Goal: Check status: Check status

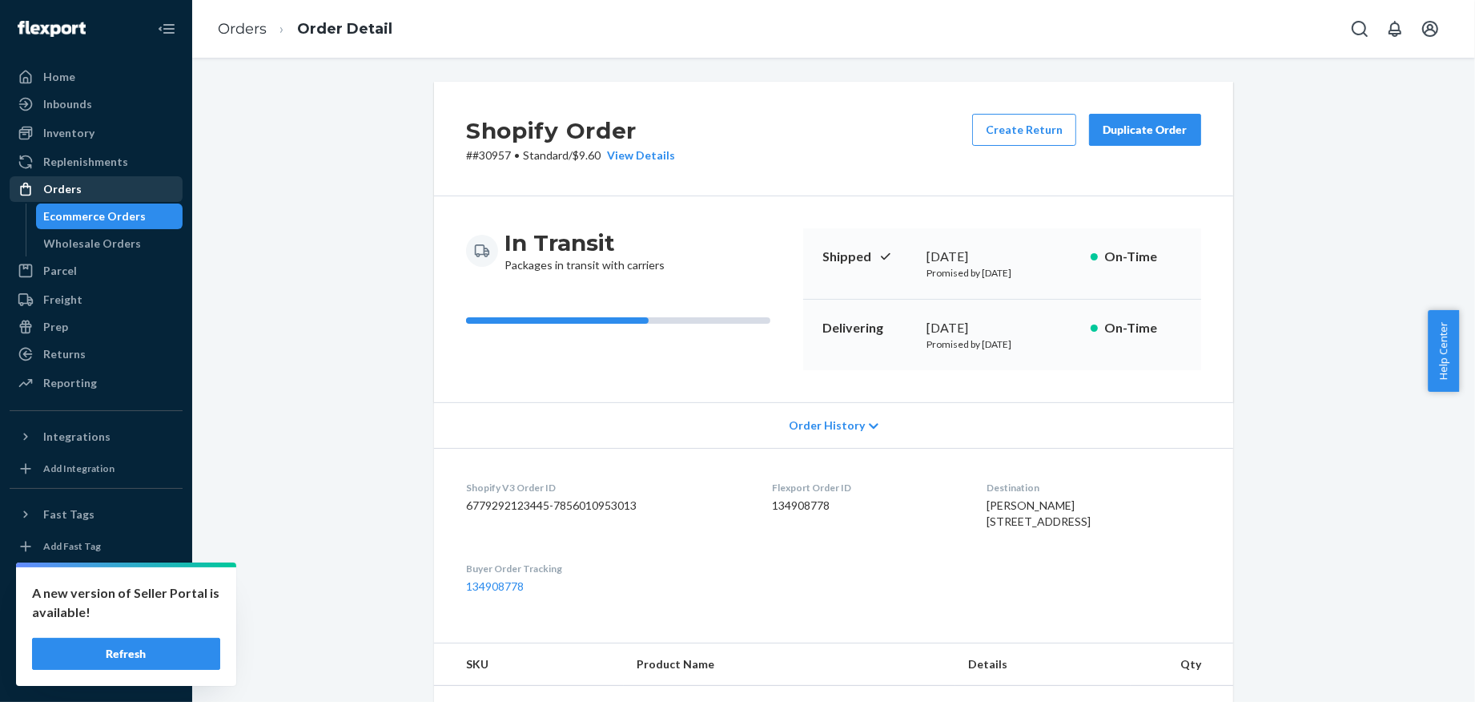
drag, startPoint x: 84, startPoint y: 193, endPoint x: 152, endPoint y: 180, distance: 69.3
click at [84, 193] on div "Orders" at bounding box center [96, 189] width 170 height 22
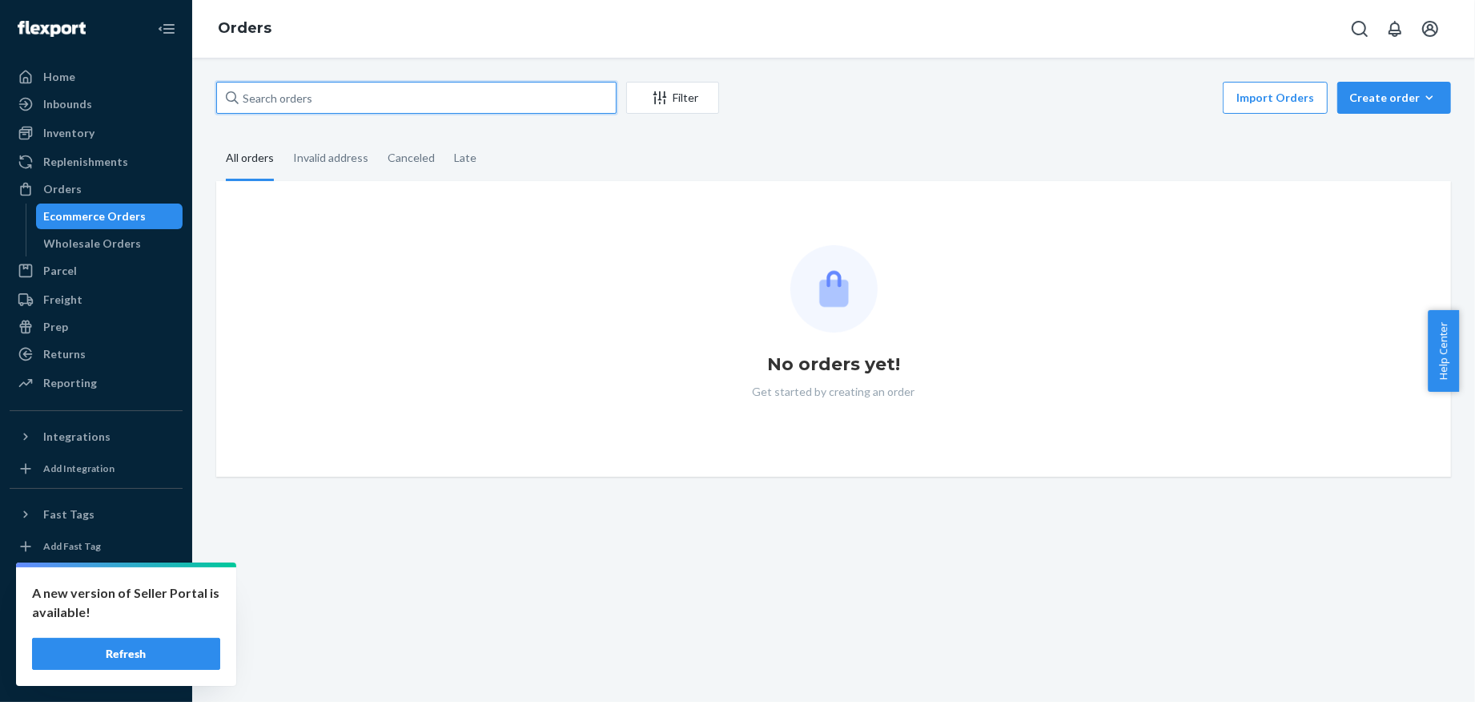
click at [533, 99] on input "text" at bounding box center [416, 98] width 401 height 32
paste input "[PERSON_NAME]"
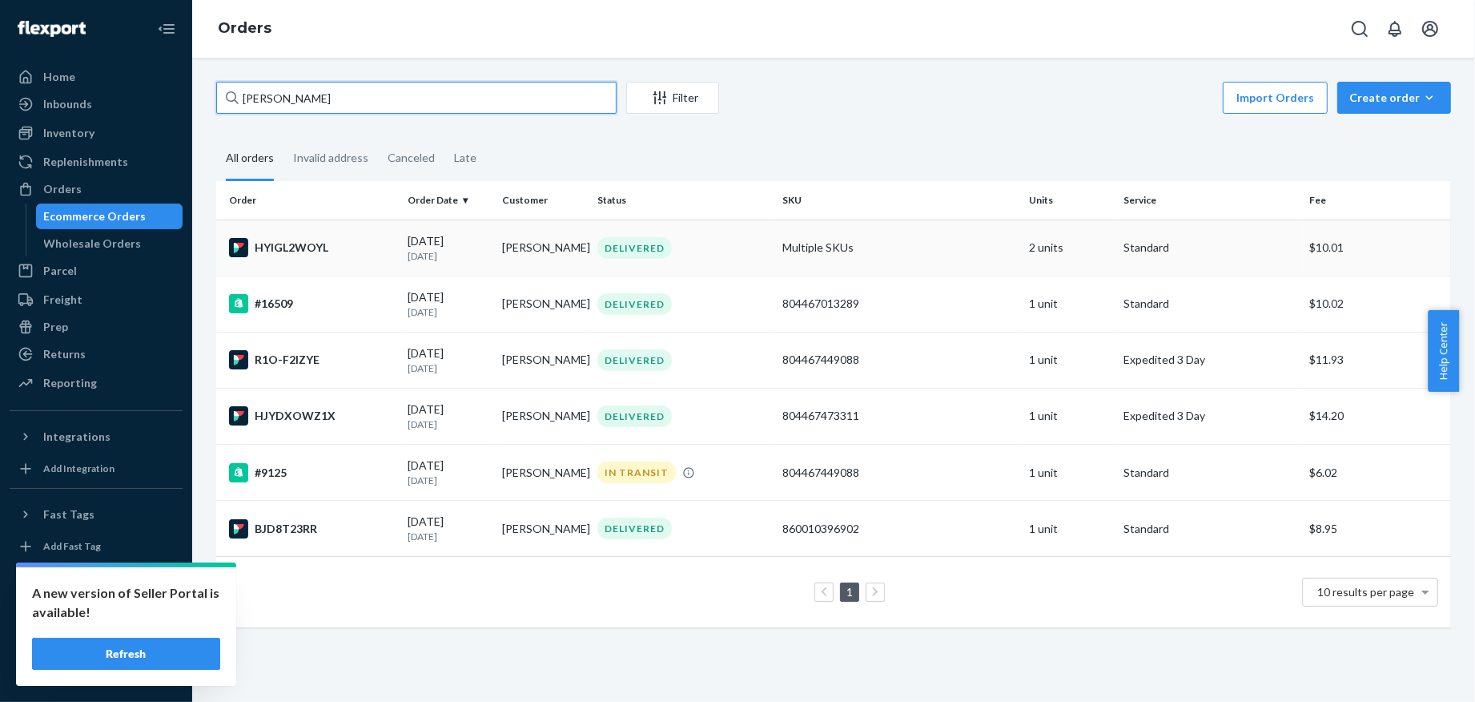
type input "[PERSON_NAME]"
click at [463, 269] on td "[DATE] [DATE]" at bounding box center [448, 247] width 95 height 56
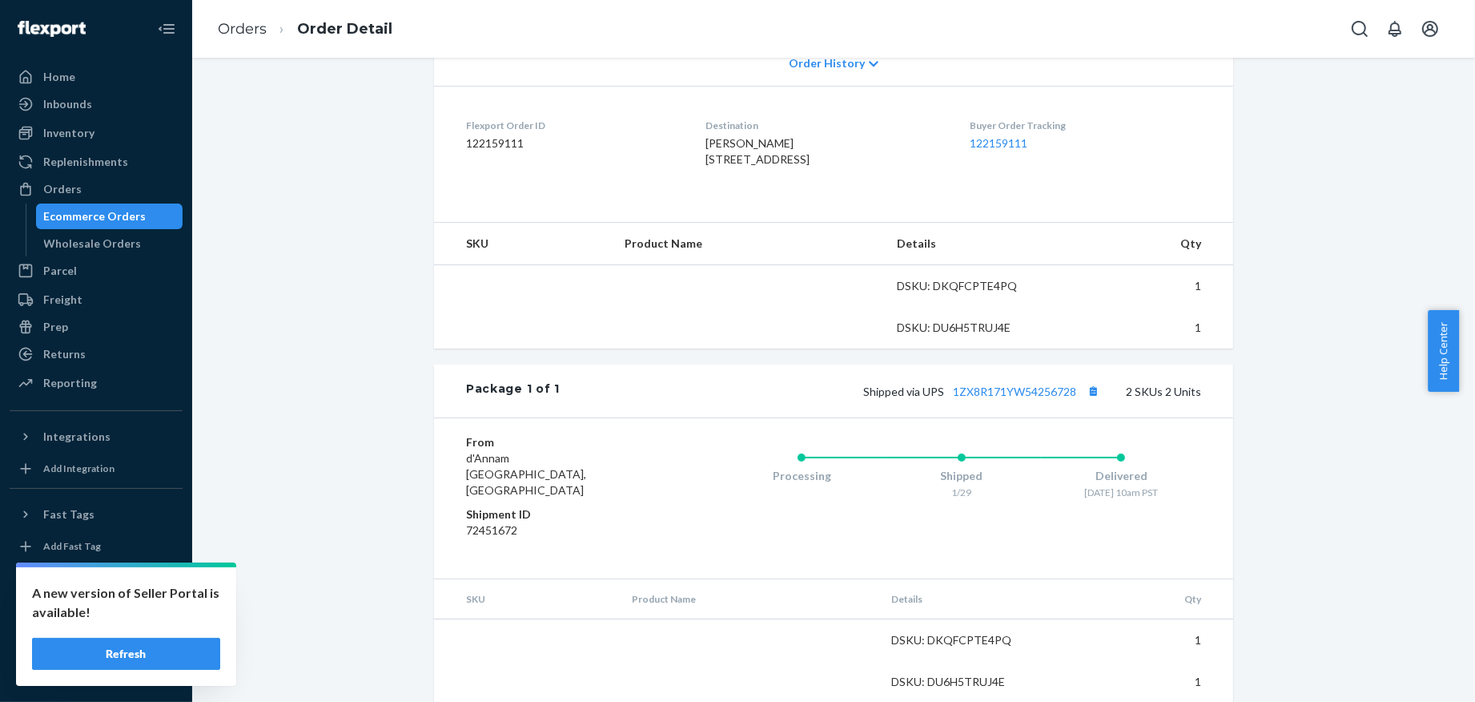
scroll to position [397, 0]
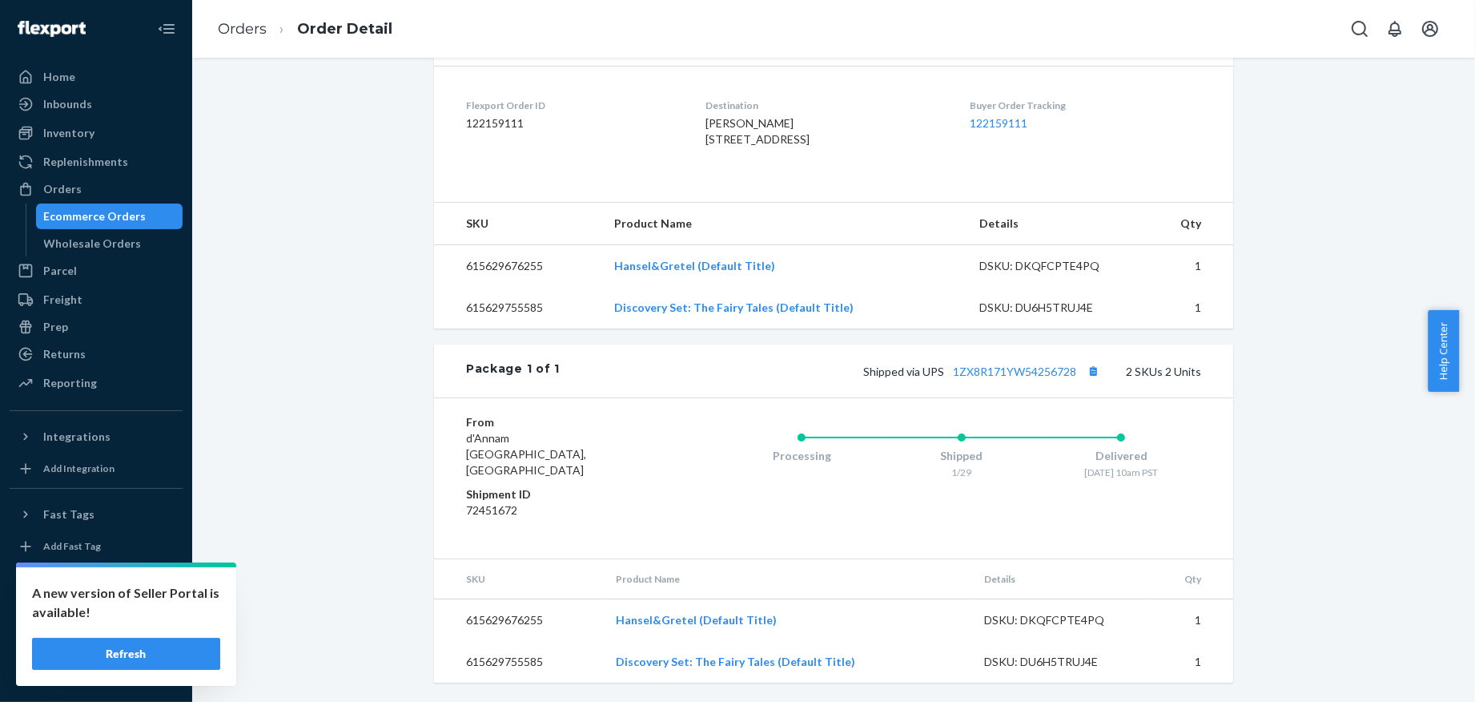
drag, startPoint x: 711, startPoint y: 155, endPoint x: 677, endPoint y: 111, distance: 55.9
click at [677, 111] on dl "Flexport Order ID 122159111 Destination [PERSON_NAME] [STREET_ADDRESS] US Buyer…" at bounding box center [833, 126] width 799 height 120
copy span "[PERSON_NAME] [STREET_ADDRESS]"
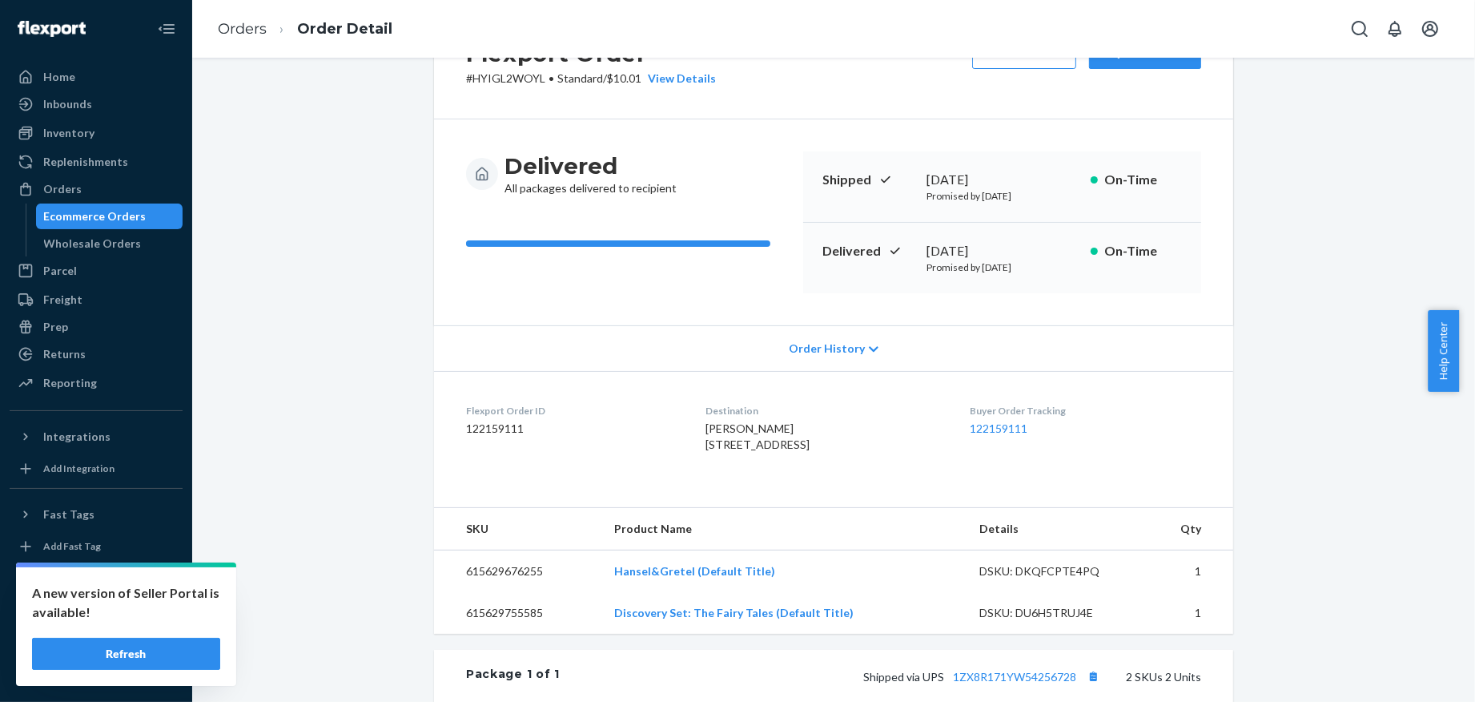
scroll to position [290, 0]
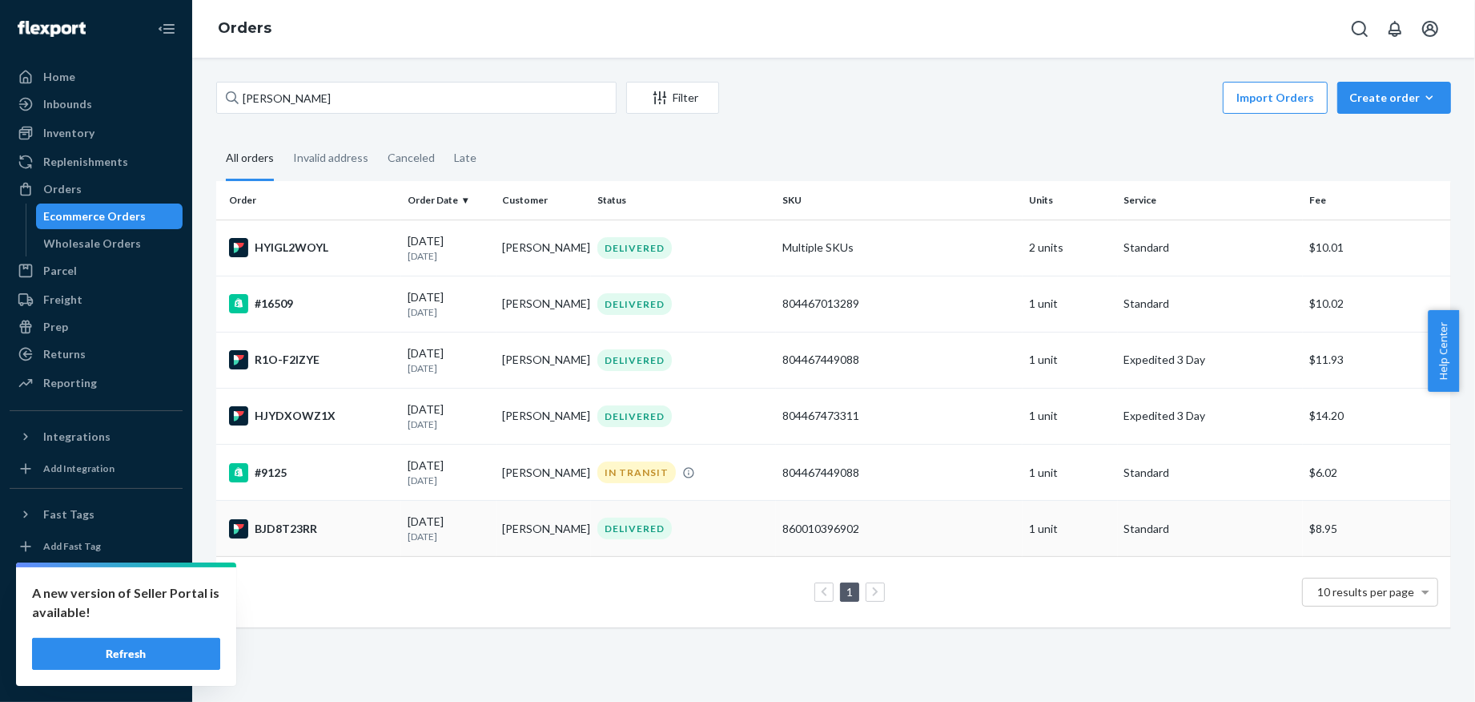
click at [370, 532] on div "BJD8T23RR" at bounding box center [312, 528] width 166 height 19
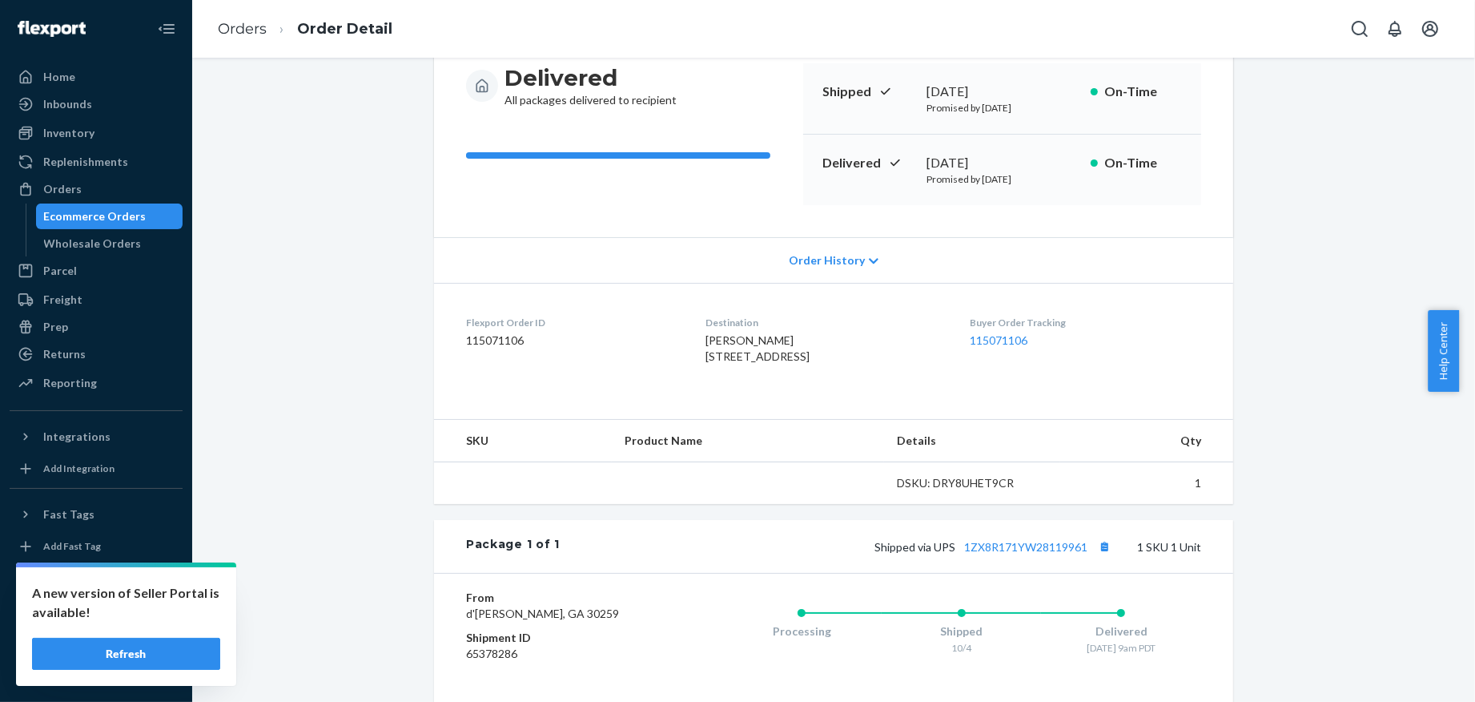
scroll to position [314, 0]
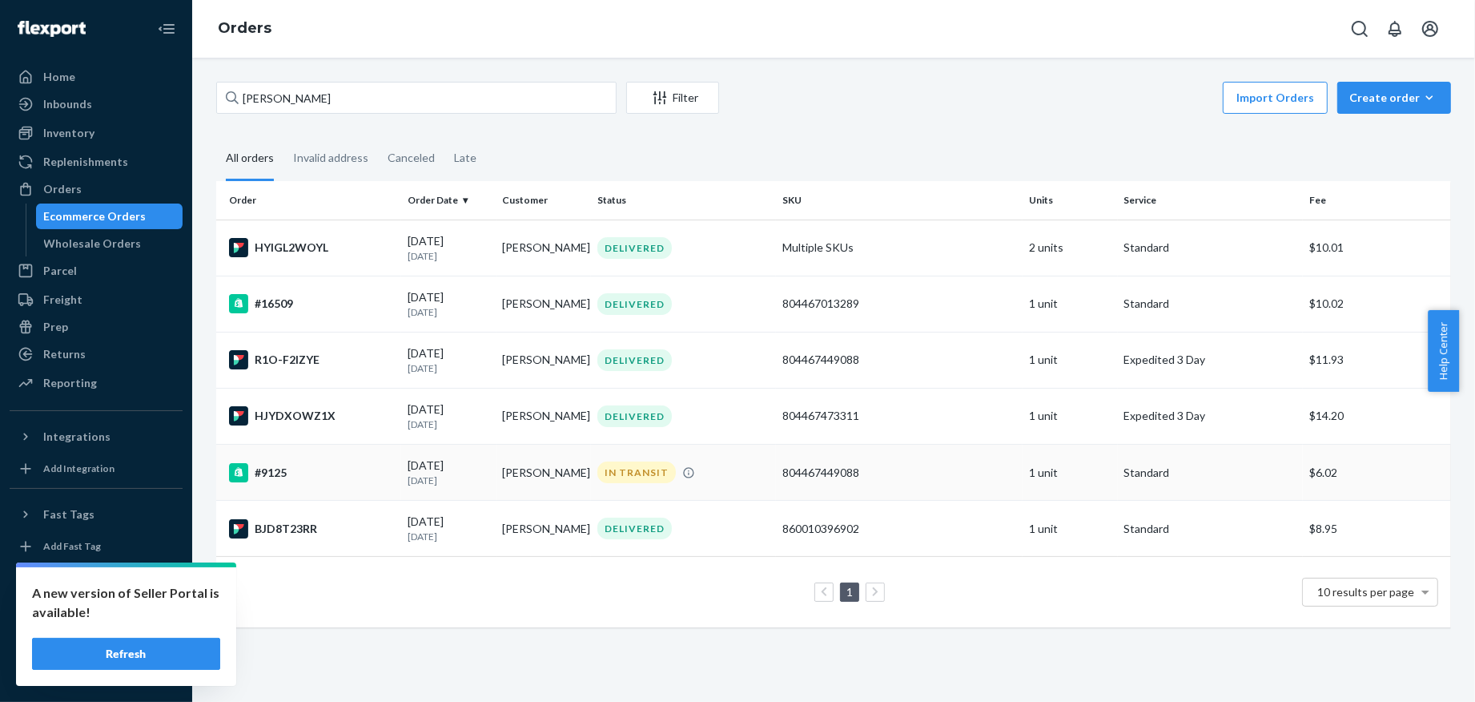
click at [394, 476] on td "#9125" at bounding box center [308, 473] width 185 height 56
click at [371, 417] on div "HJYDXOWZ1X" at bounding box center [312, 415] width 166 height 19
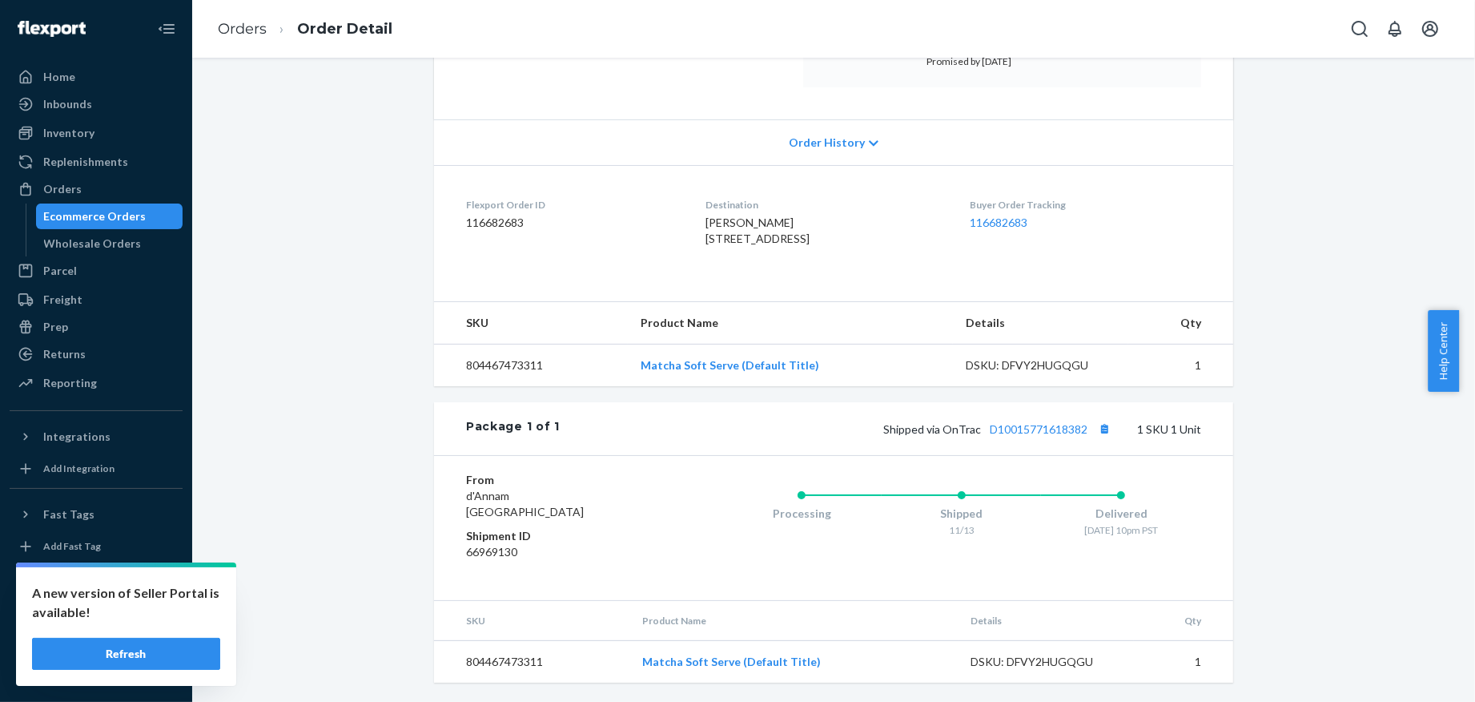
scroll to position [314, 0]
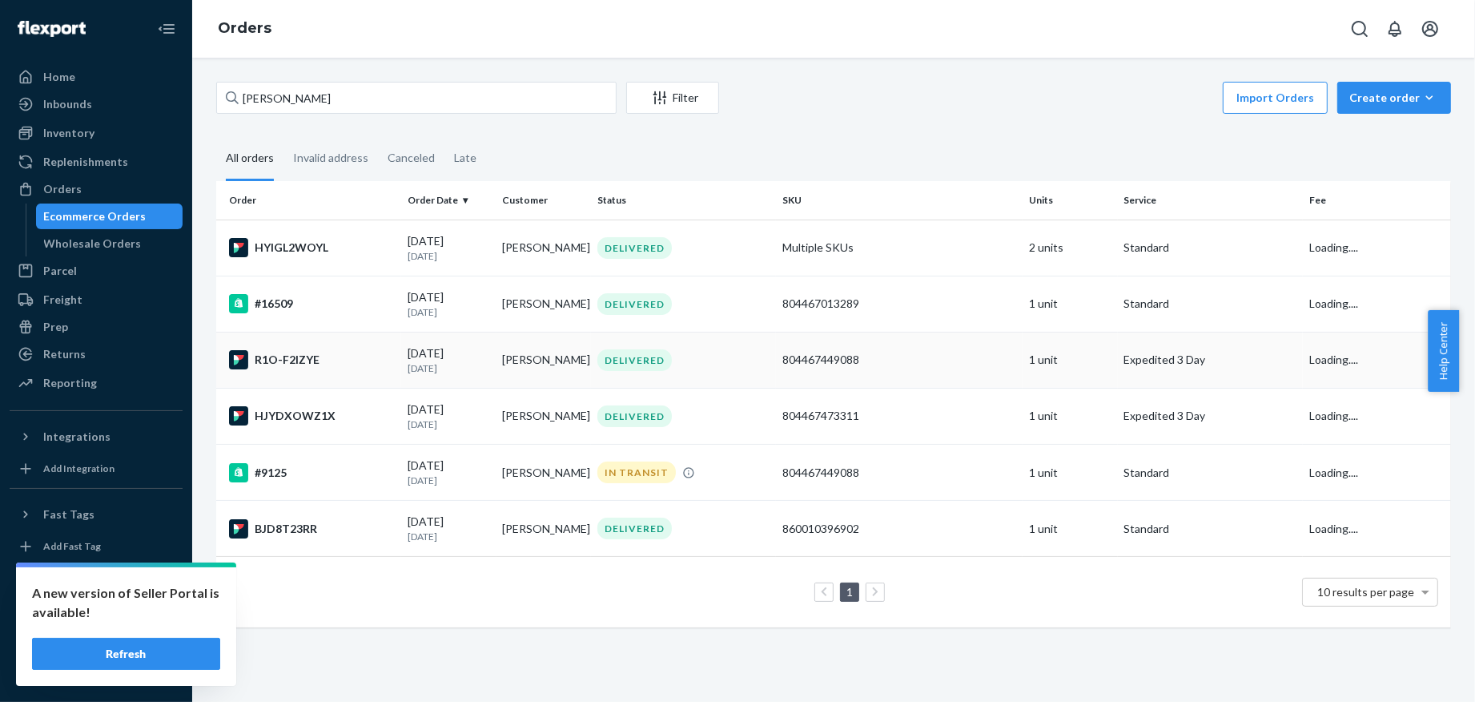
click at [404, 375] on td "[DATE] [DATE]" at bounding box center [448, 360] width 95 height 56
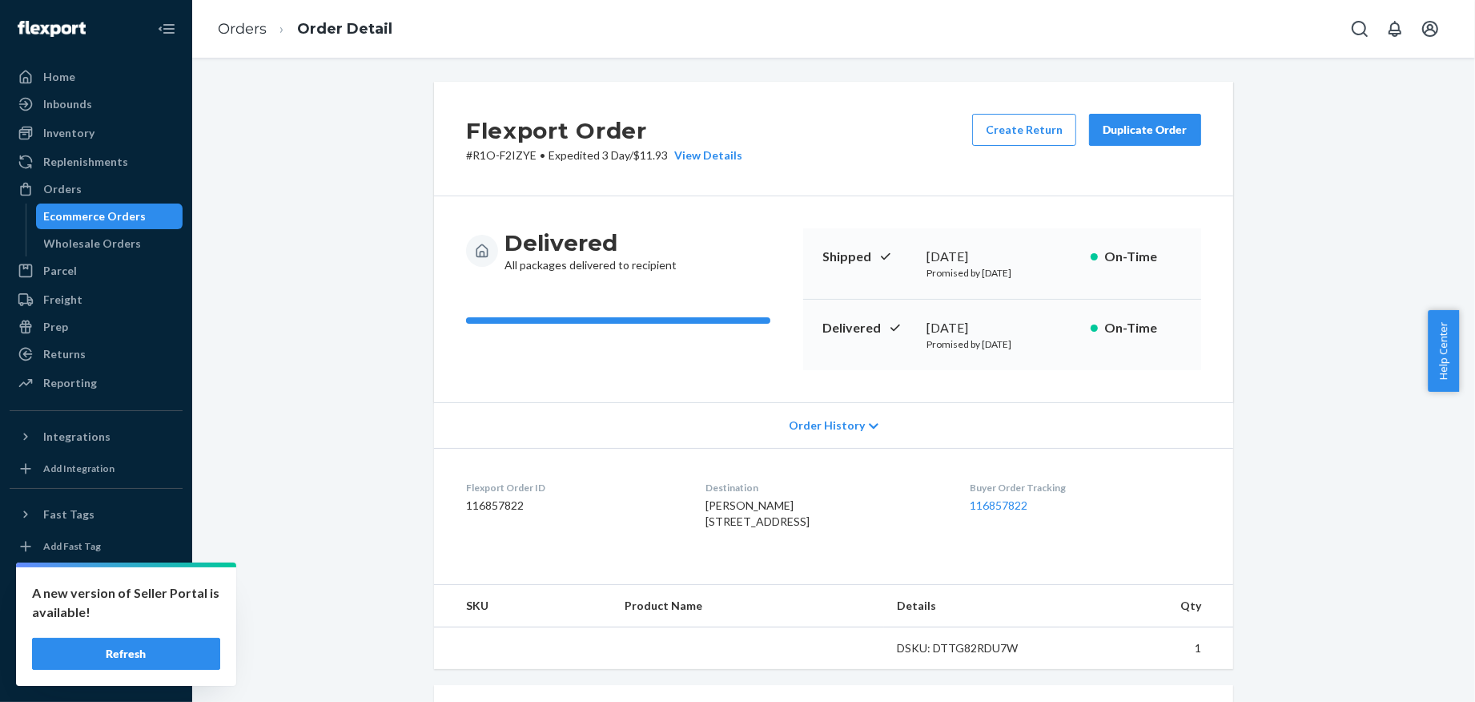
scroll to position [314, 0]
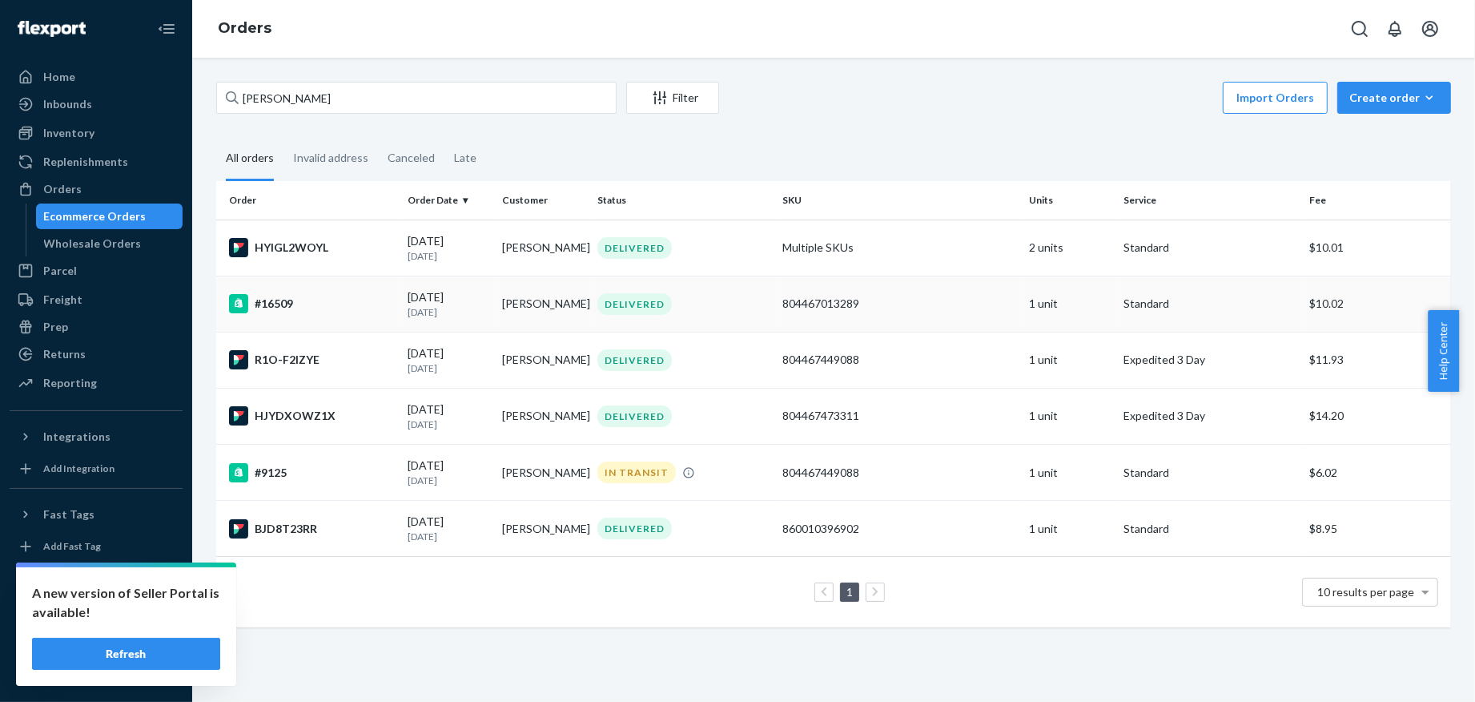
click at [329, 312] on div "#16509" at bounding box center [312, 303] width 166 height 19
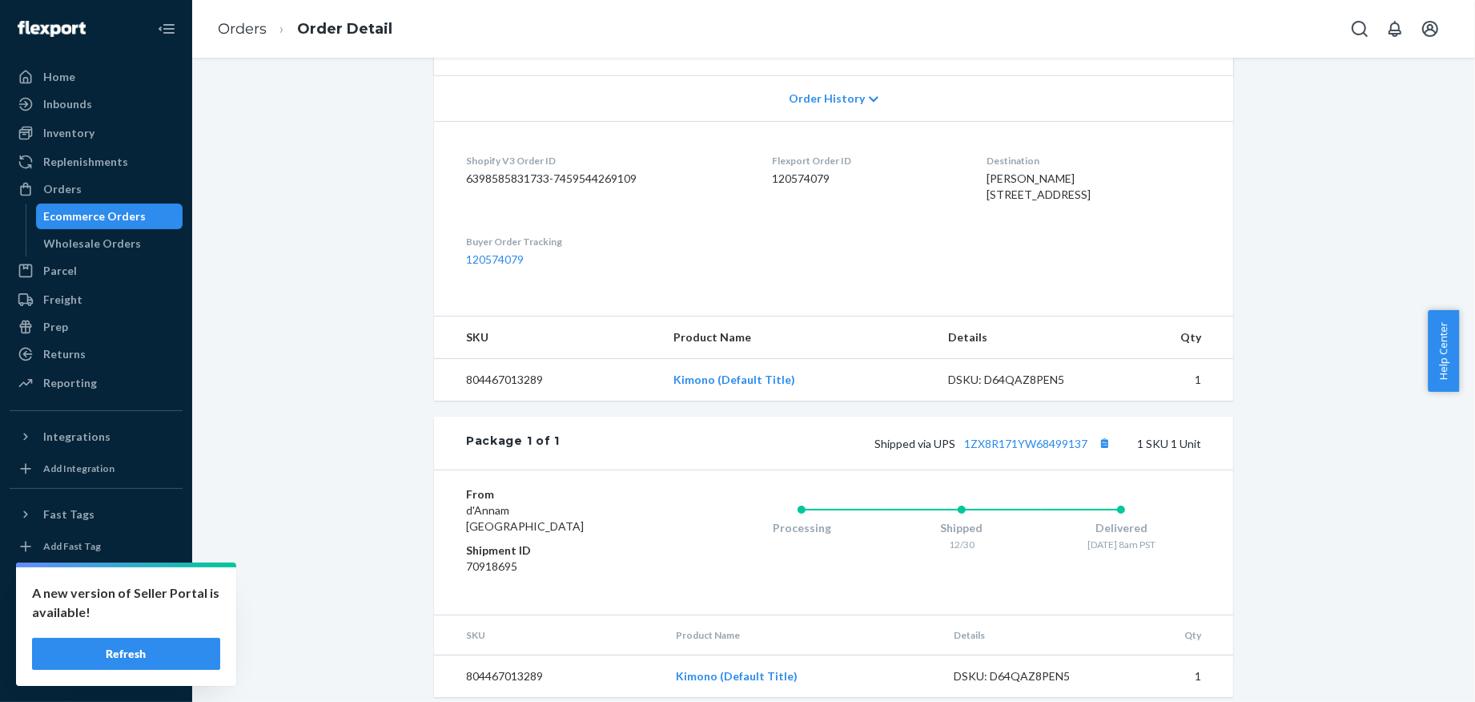
scroll to position [372, 0]
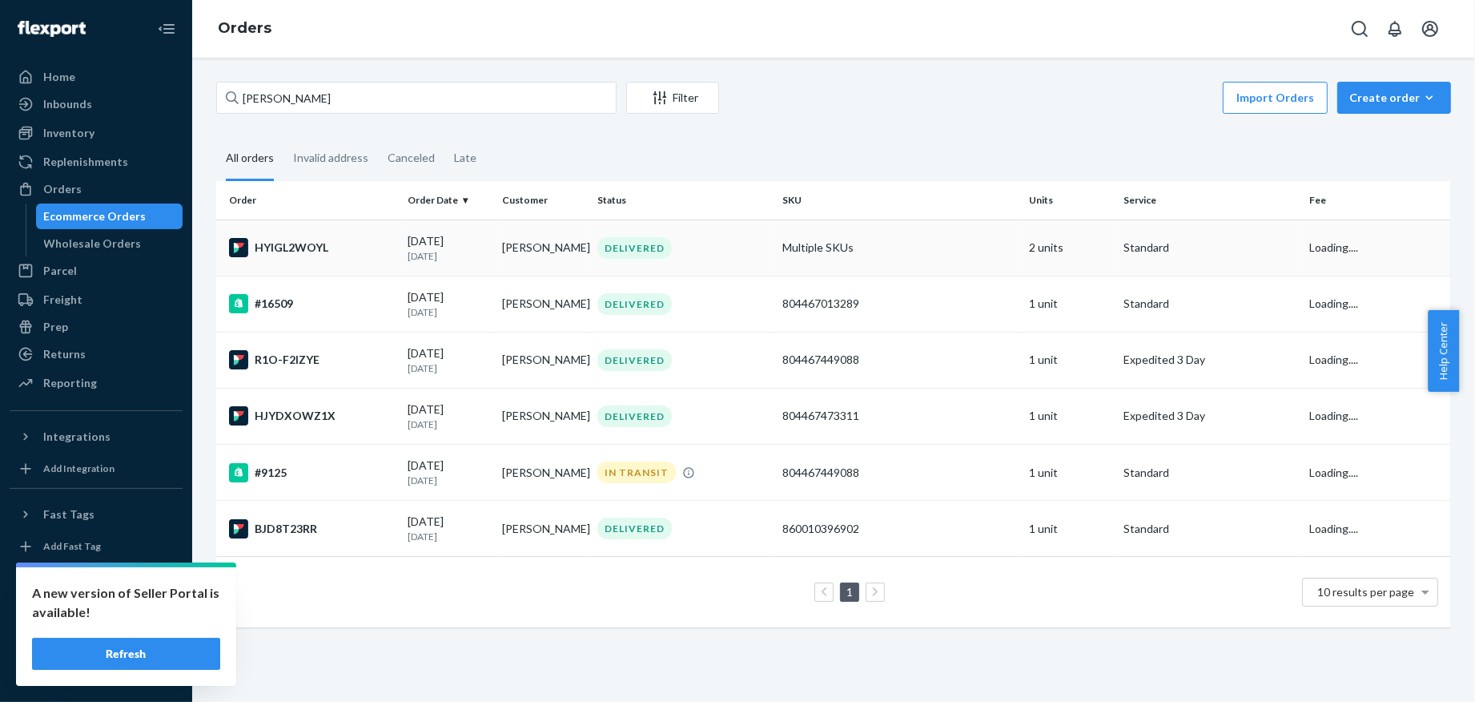
click at [443, 259] on p "[DATE]" at bounding box center [449, 256] width 82 height 14
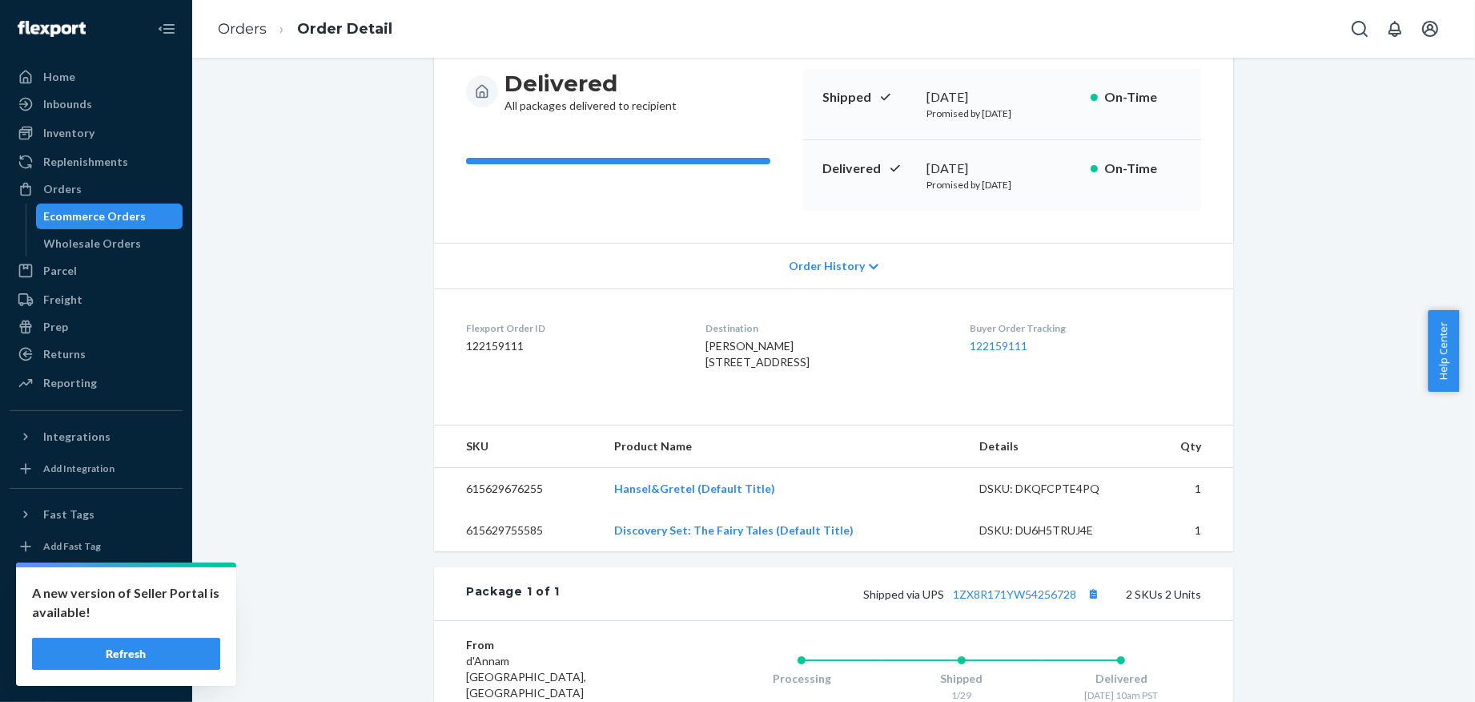
scroll to position [397, 0]
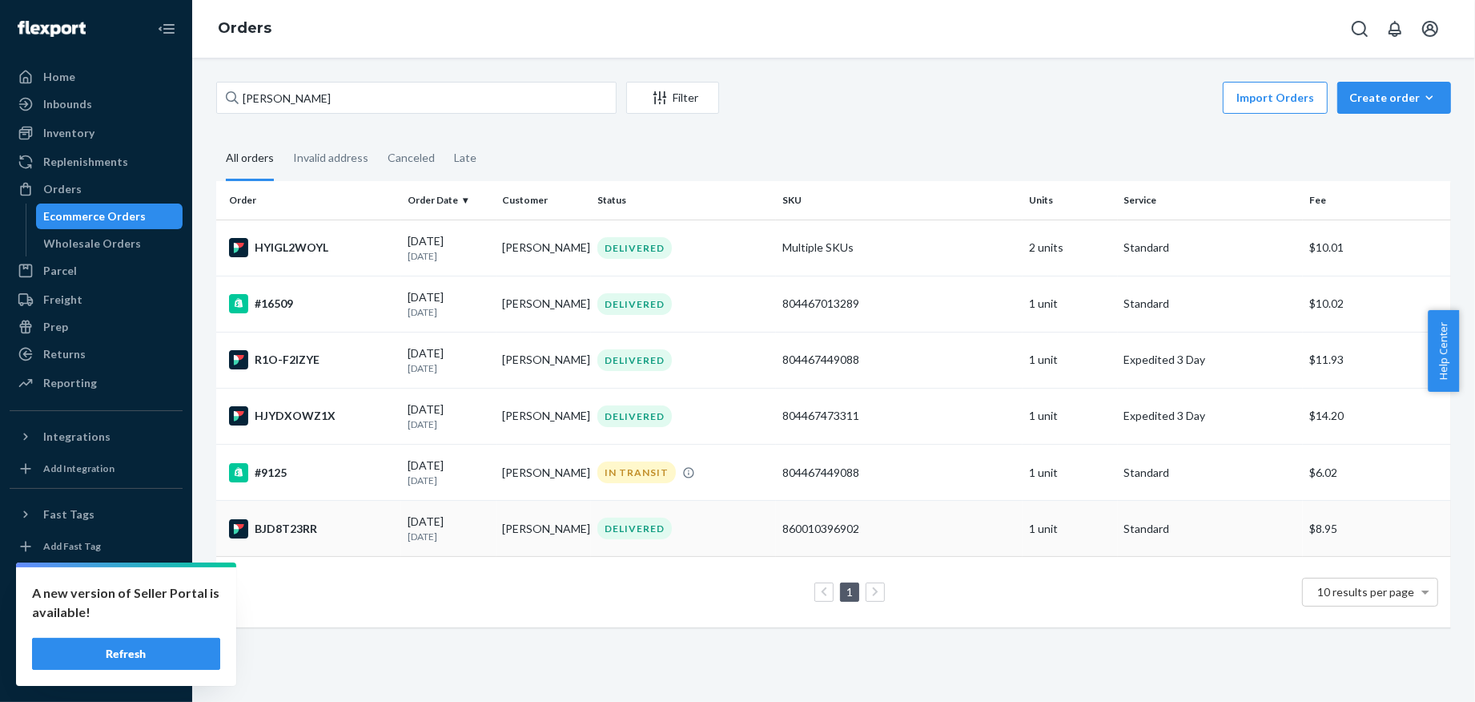
click at [364, 535] on div "BJD8T23RR" at bounding box center [312, 528] width 166 height 19
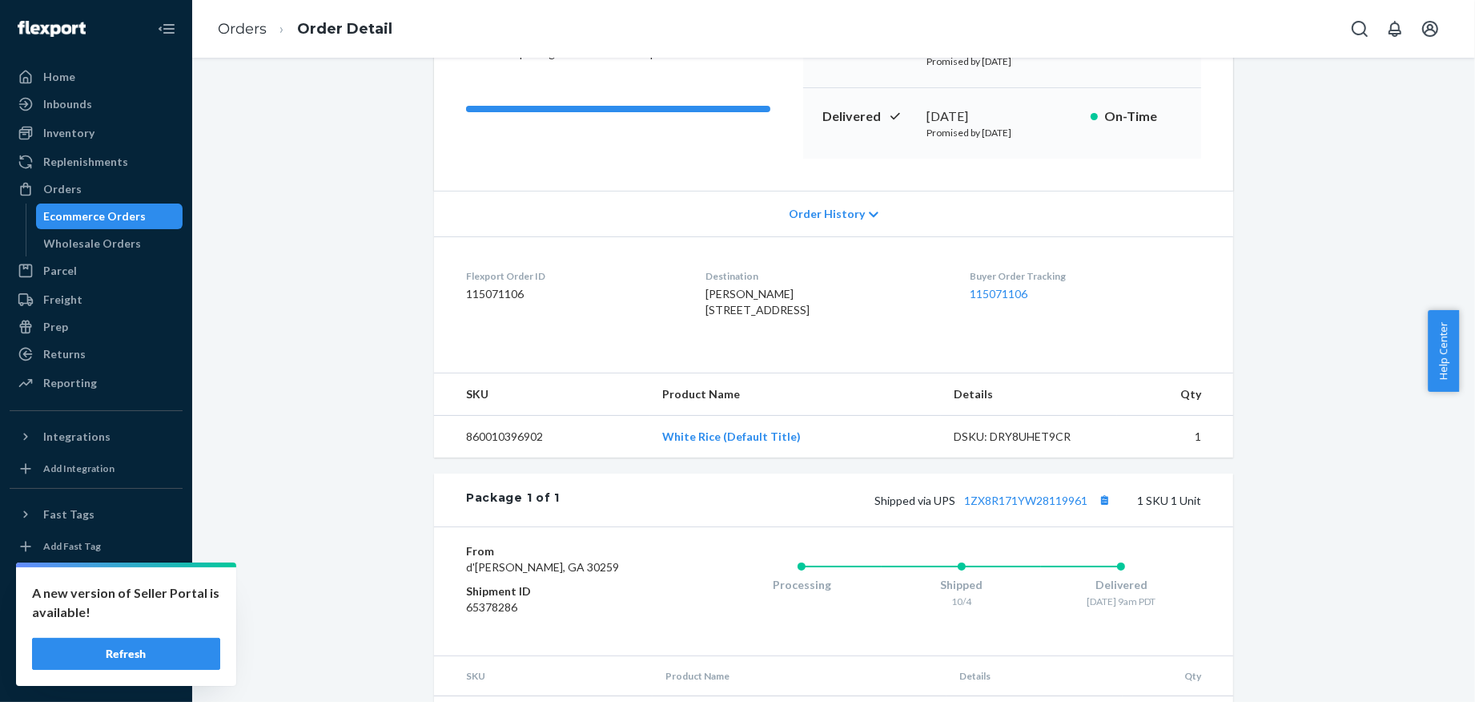
scroll to position [214, 0]
